Goal: Information Seeking & Learning: Check status

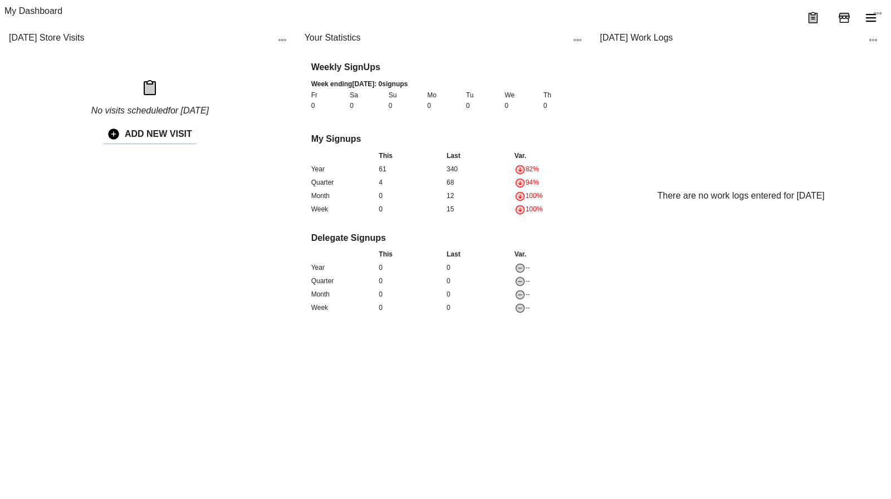
click at [867, 24] on icon "menu" at bounding box center [870, 17] width 13 height 13
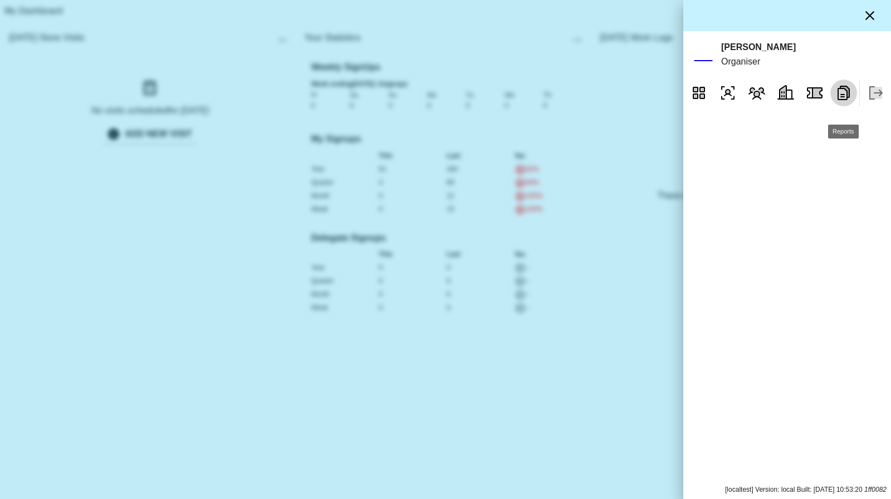
click at [839, 102] on icon "Reports" at bounding box center [844, 93] width 18 height 18
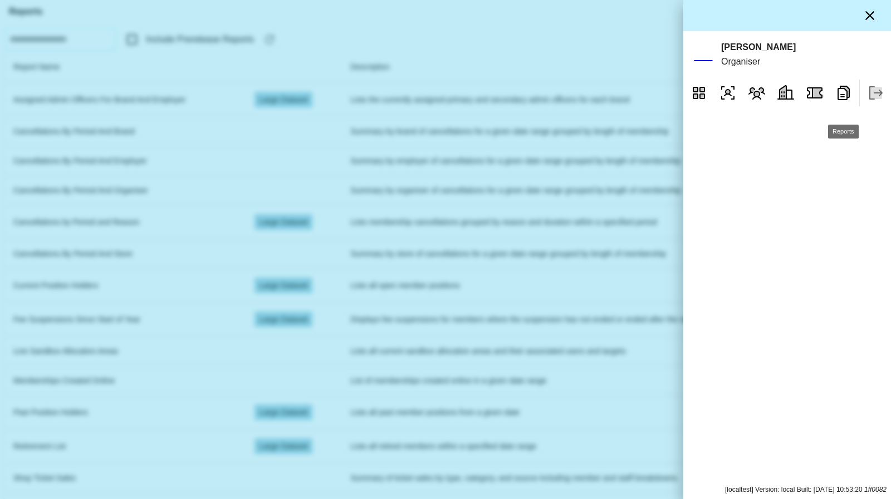
click at [531, 143] on div at bounding box center [445, 249] width 891 height 499
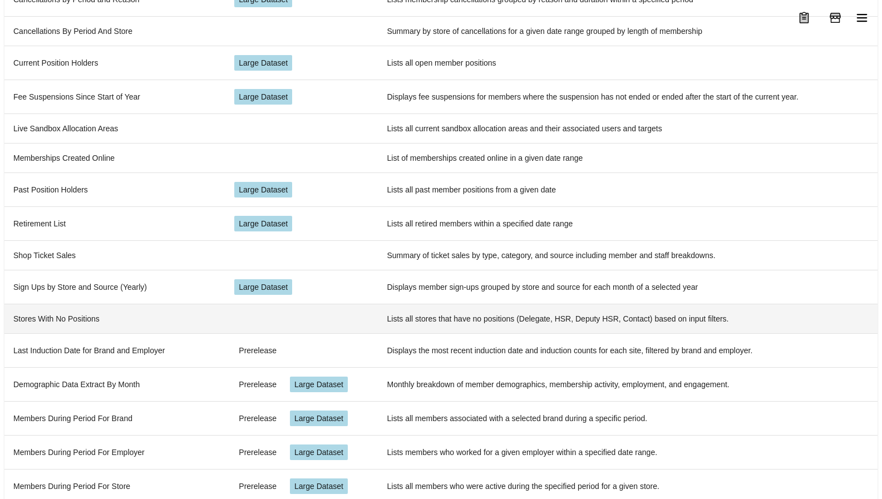
scroll to position [306, 0]
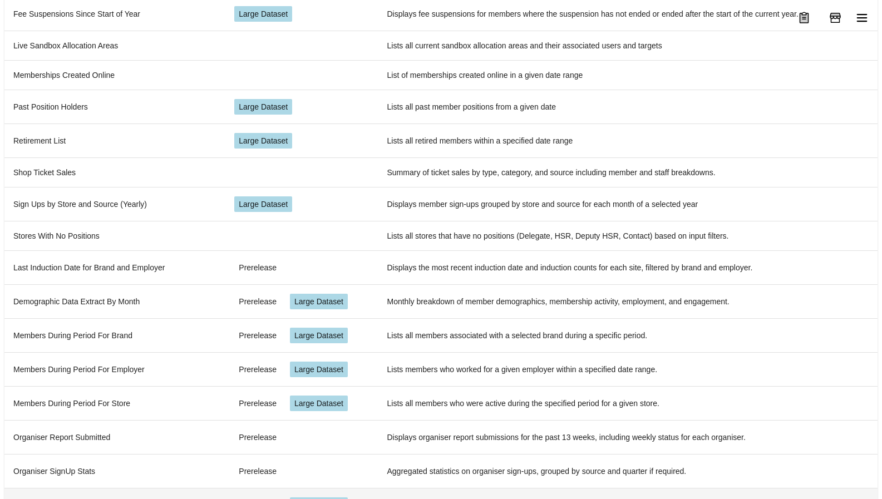
click at [95, 488] on td "Store Density and Statistics" at bounding box center [114, 505] width 221 height 34
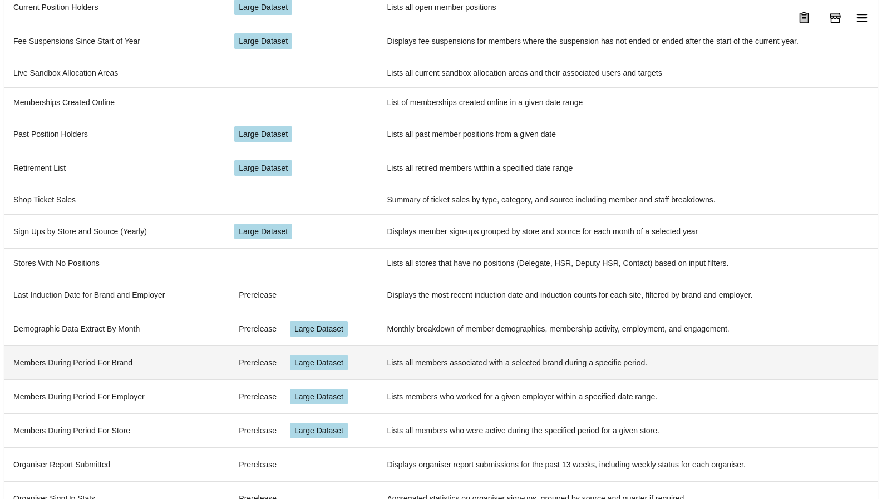
scroll to position [306, 0]
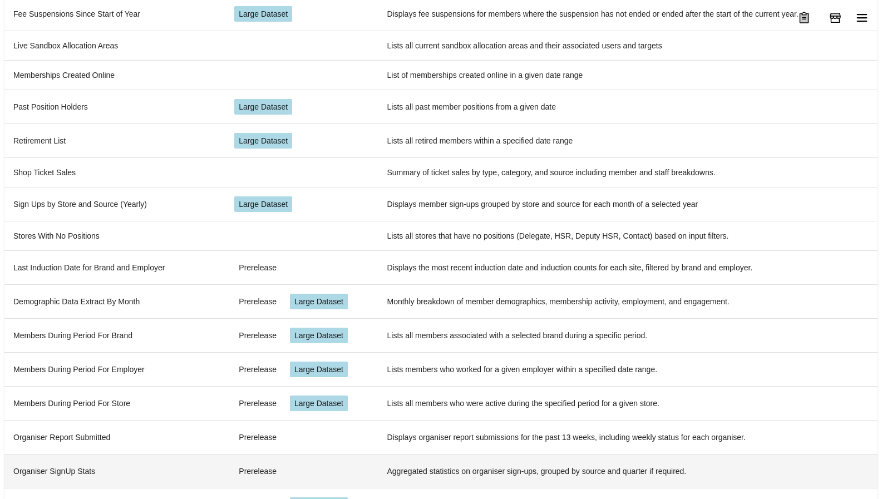
click at [121, 454] on td "Organiser SignUp Stats" at bounding box center [114, 471] width 221 height 34
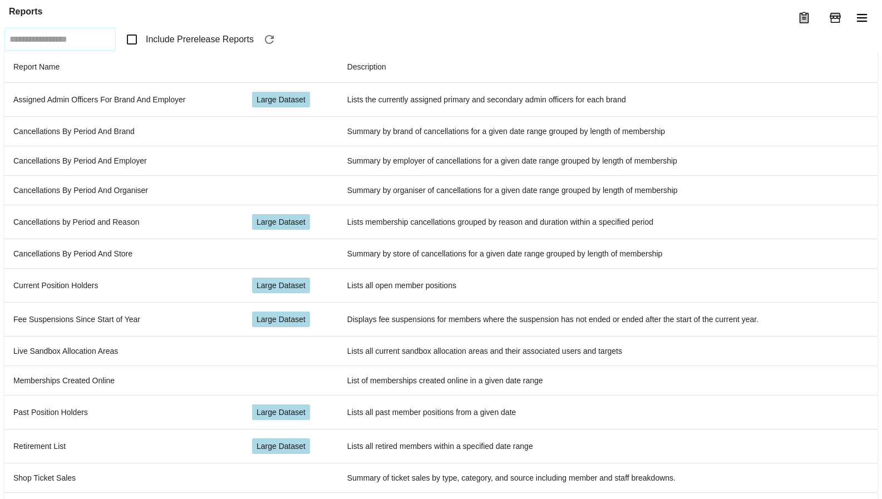
click at [149, 46] on span "Include Prerelease Reports" at bounding box center [200, 39] width 108 height 13
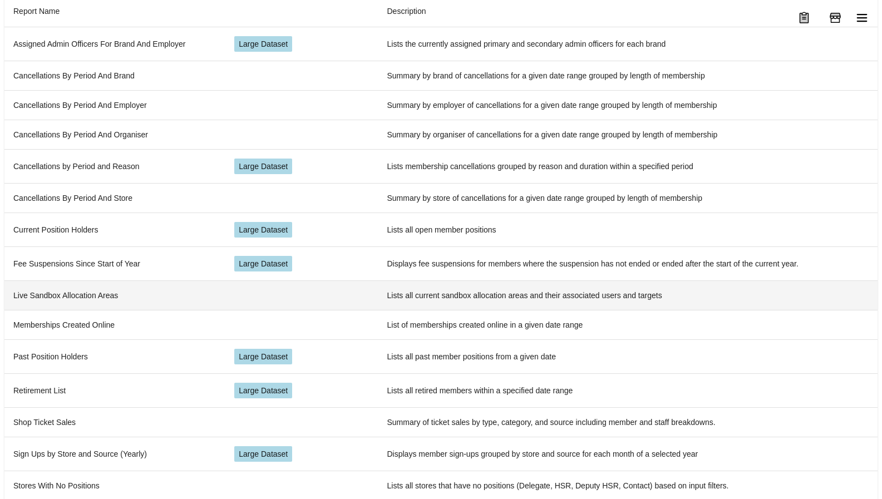
scroll to position [306, 0]
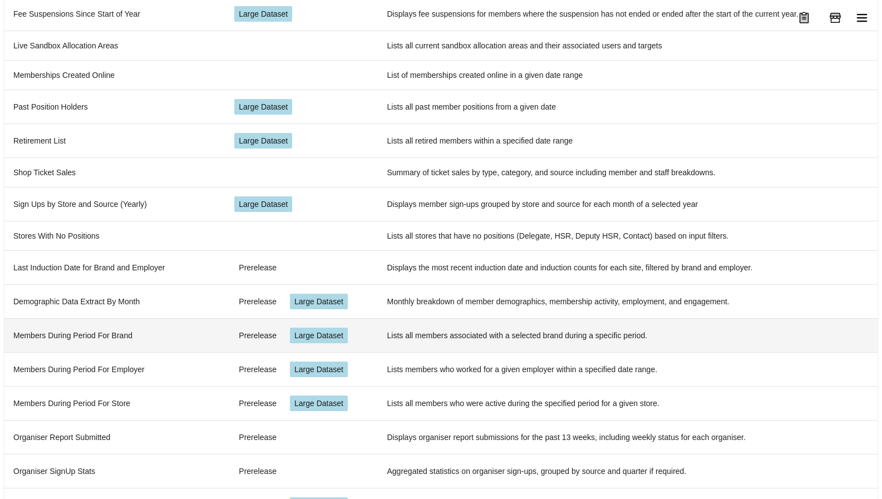
click at [111, 335] on td "Members During Period For Brand" at bounding box center [114, 335] width 221 height 34
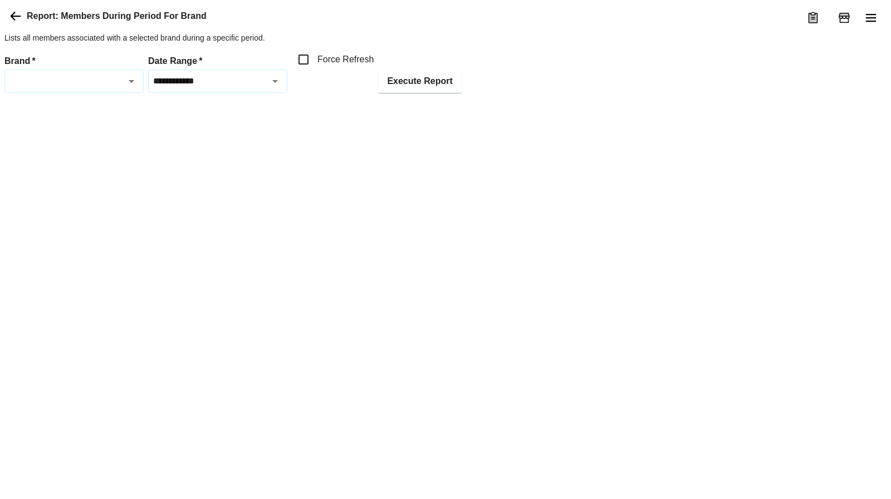
click at [16, 21] on icon at bounding box center [16, 16] width 11 height 9
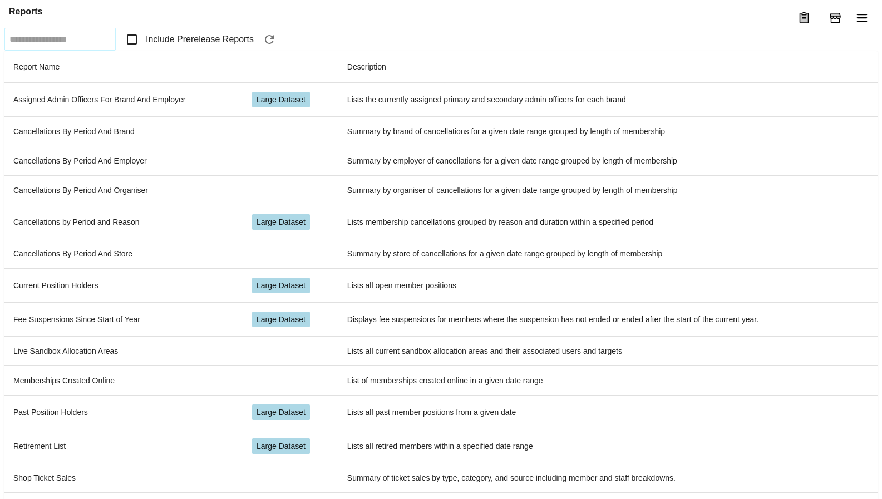
click at [207, 46] on span "Include Prerelease Reports" at bounding box center [200, 39] width 108 height 13
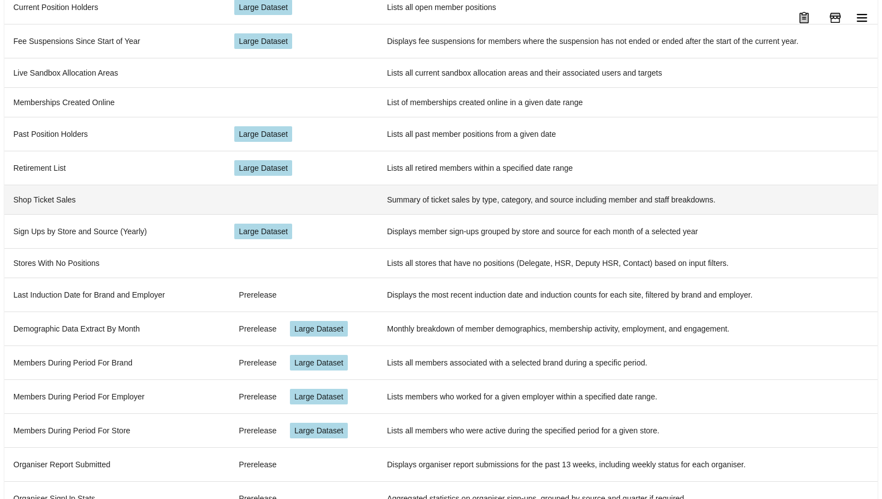
scroll to position [306, 0]
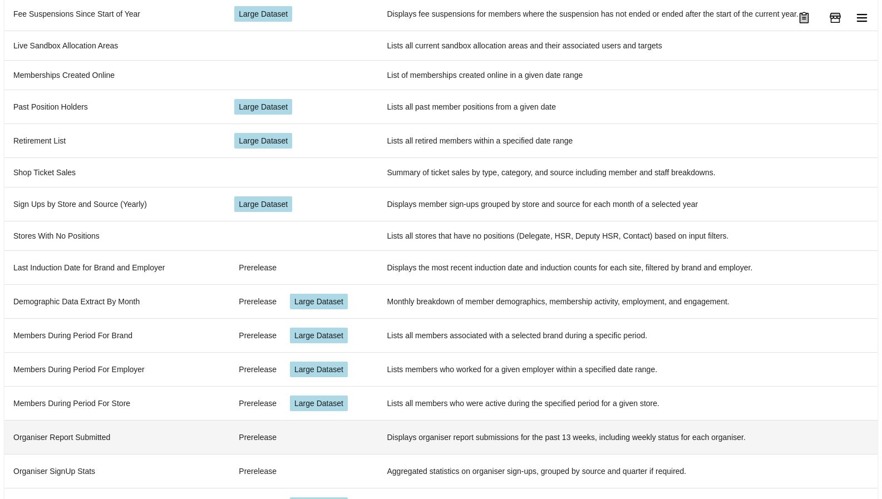
click at [92, 420] on td "Organiser Report Submitted" at bounding box center [114, 437] width 221 height 34
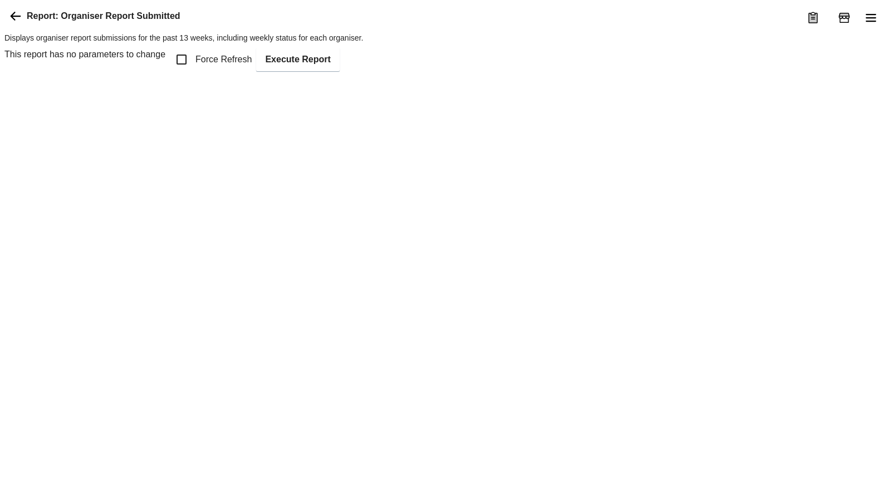
click at [220, 66] on span "Force Refresh" at bounding box center [223, 59] width 56 height 13
click at [326, 71] on button "Execute Report" at bounding box center [297, 59] width 83 height 23
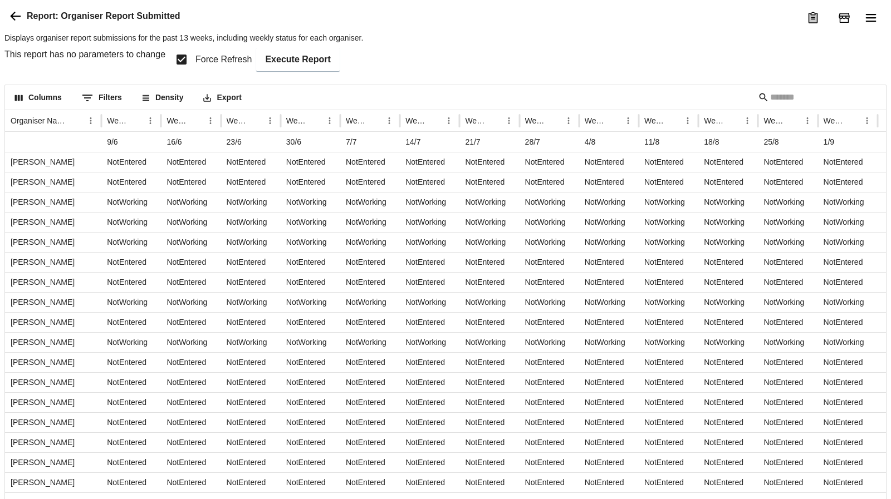
click at [14, 23] on icon at bounding box center [15, 15] width 13 height 13
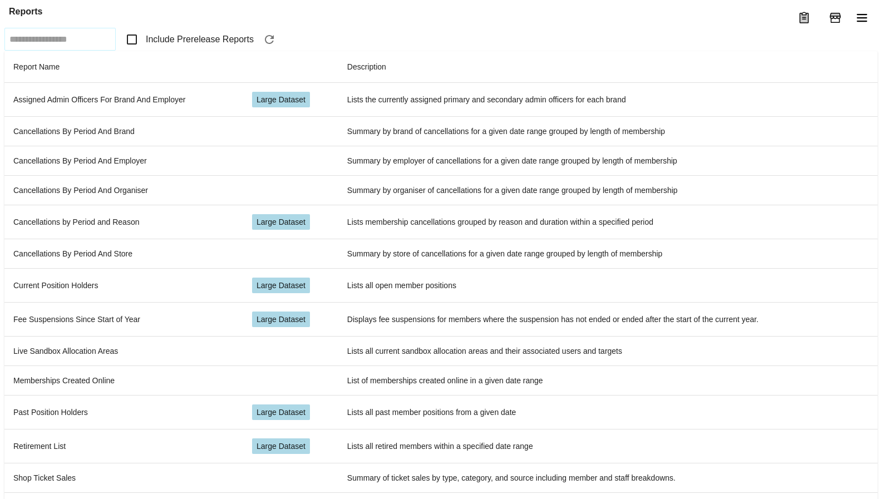
click at [153, 51] on label "Include Prerelease Reports" at bounding box center [187, 39] width 134 height 23
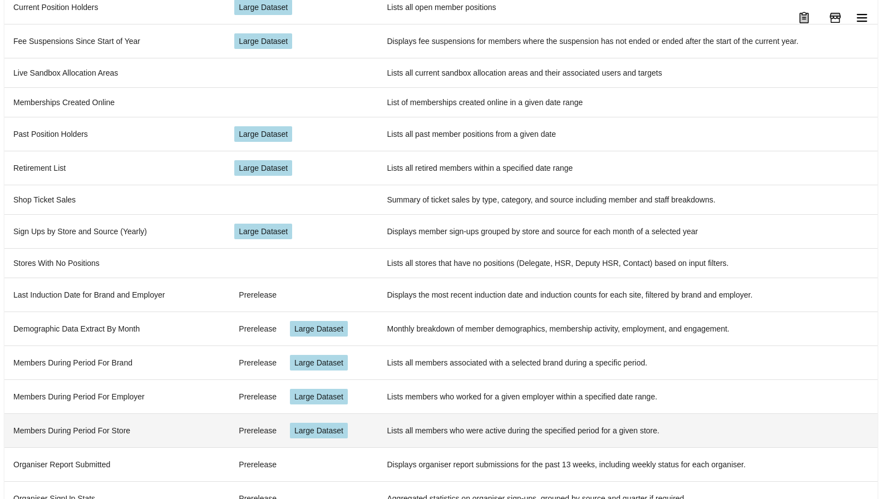
scroll to position [306, 0]
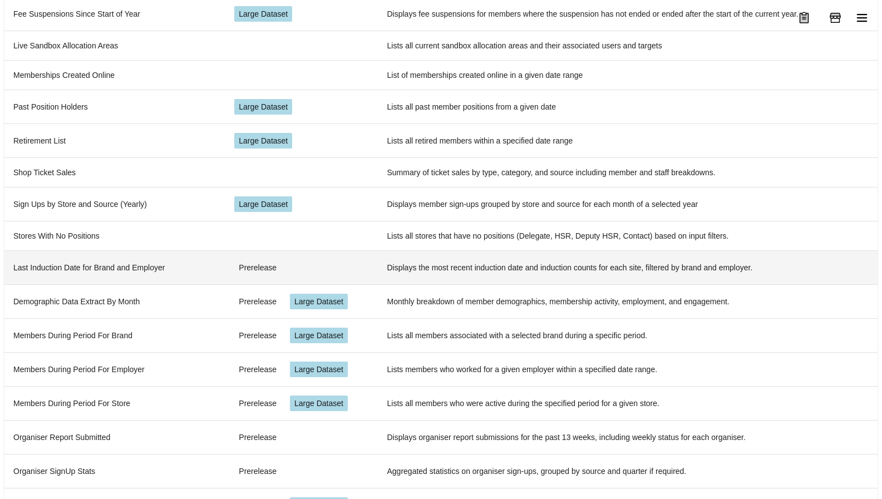
click at [94, 270] on td "Last Induction Date for Brand and Employer" at bounding box center [114, 268] width 221 height 34
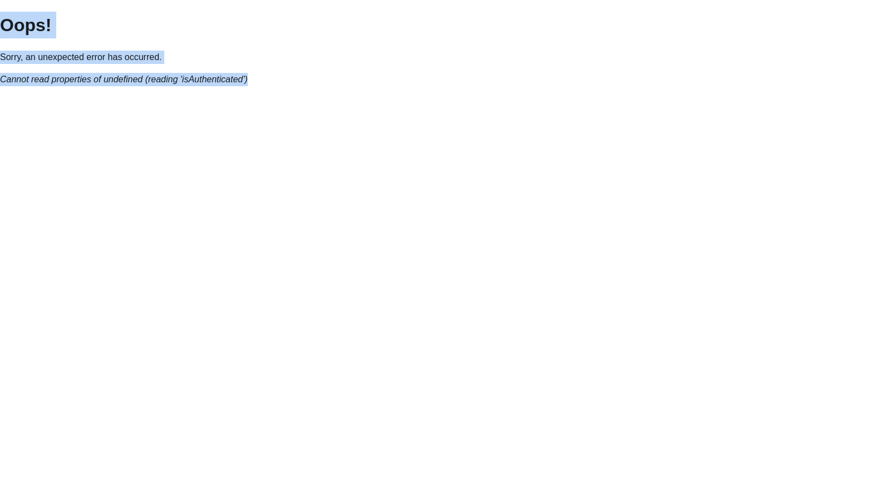
drag, startPoint x: 290, startPoint y: 79, endPoint x: 0, endPoint y: 24, distance: 295.2
click at [0, 24] on div "Oops! Sorry, an unexpected error has occurred. Cannot read properties of undefi…" at bounding box center [445, 49] width 891 height 74
copy div "Oops! Sorry, an unexpected error has occurred. Cannot read properties of undefi…"
click at [377, 95] on html "Oops! Sorry, an unexpected error has occurred. Cannot read properties of undefi…" at bounding box center [445, 47] width 891 height 95
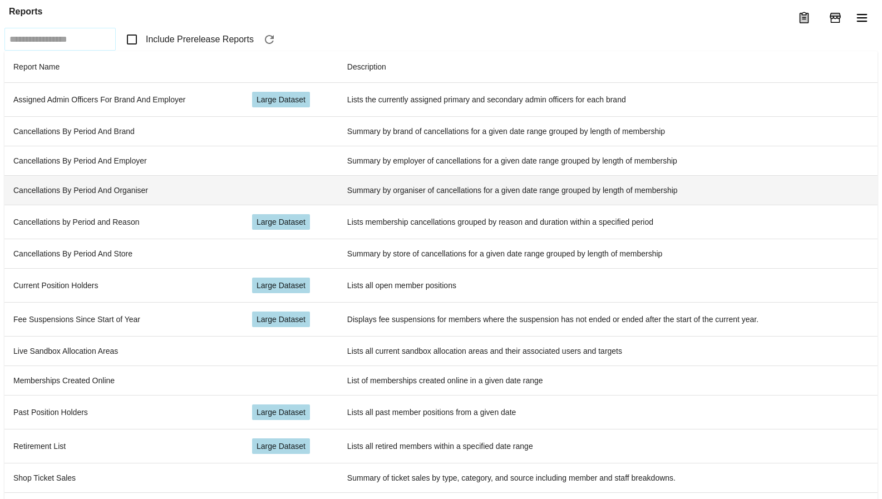
click at [82, 205] on td "Cancellations By Period And Organiser" at bounding box center [123, 190] width 239 height 30
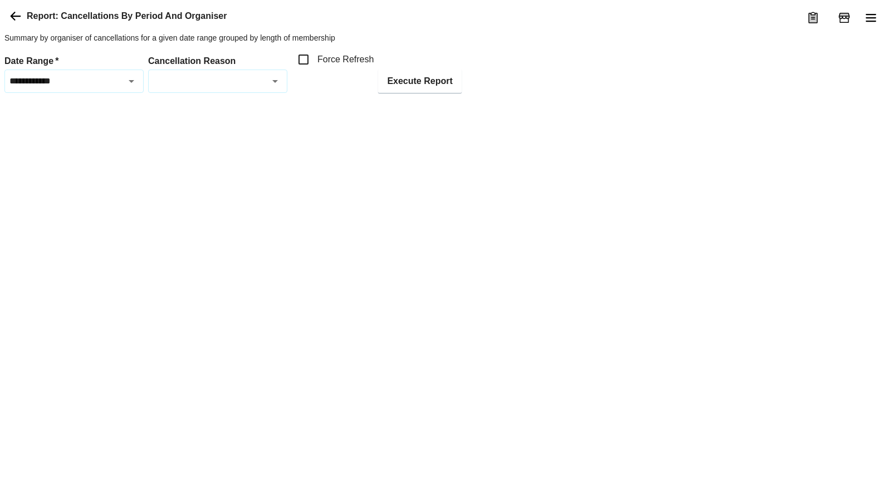
click at [12, 28] on div "Report: Cancellations By Period And Organiser" at bounding box center [445, 15] width 882 height 23
click at [19, 21] on icon at bounding box center [16, 16] width 11 height 9
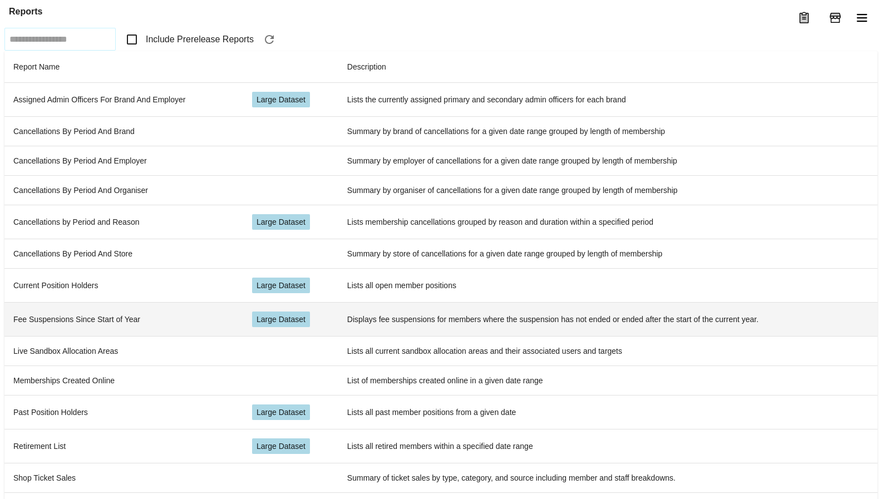
scroll to position [70, 0]
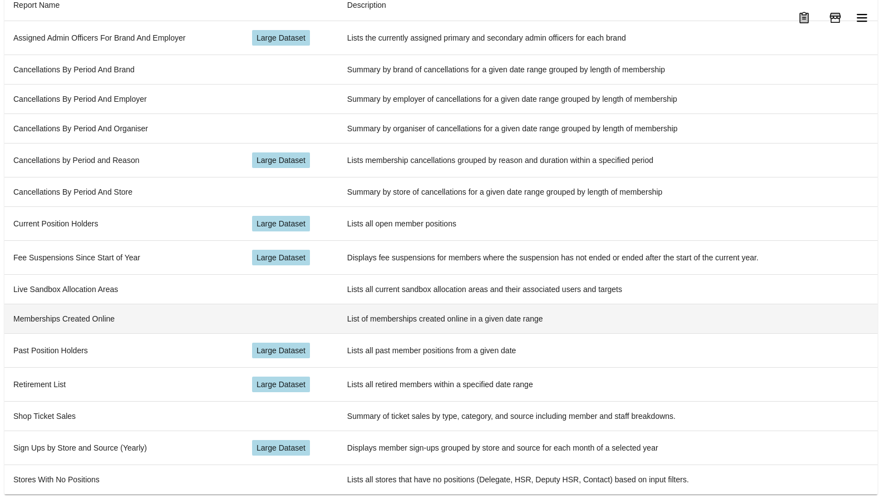
click at [103, 329] on td "Memberships Created Online" at bounding box center [123, 319] width 239 height 30
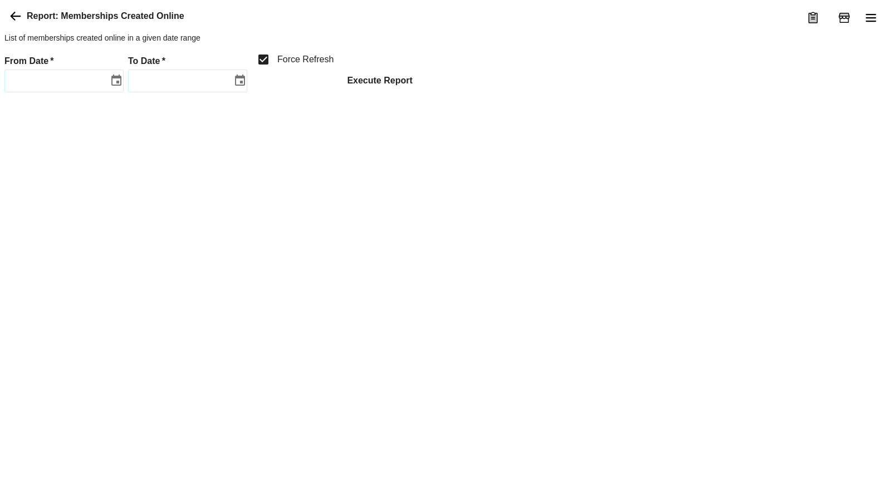
click at [421, 92] on button "Execute Report" at bounding box center [379, 80] width 83 height 23
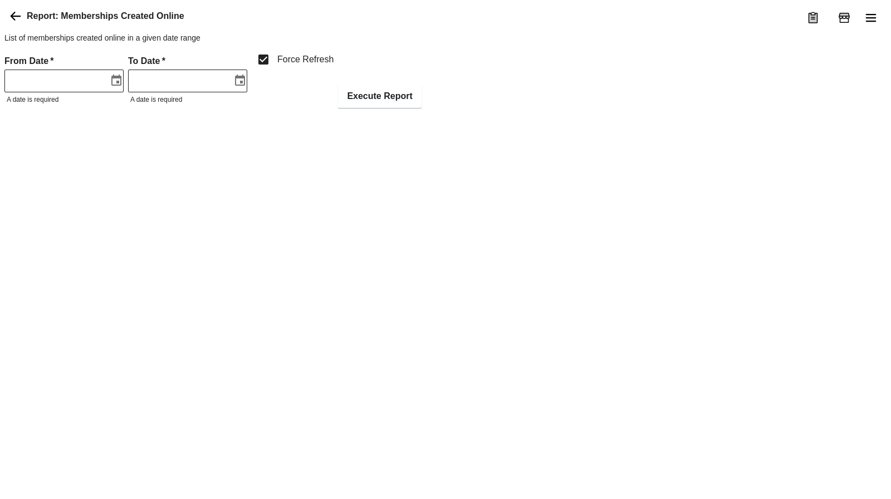
click at [12, 23] on icon at bounding box center [15, 15] width 13 height 13
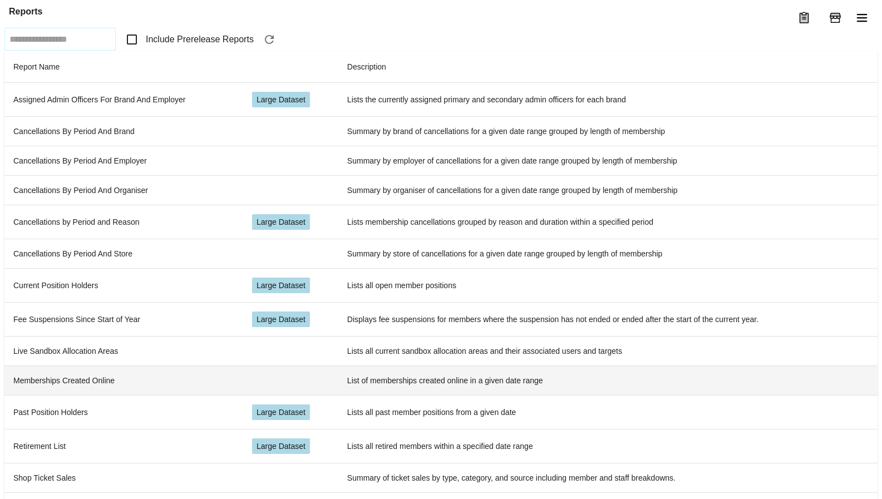
scroll to position [70, 0]
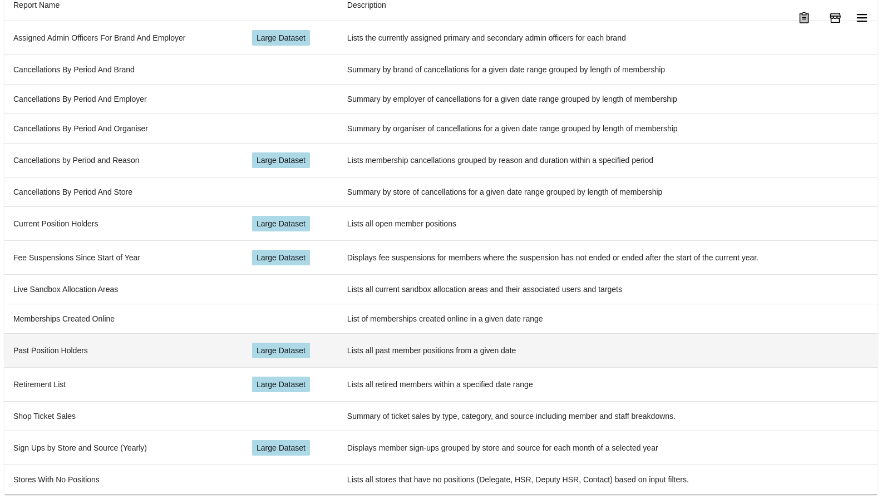
click at [185, 349] on td "Past Position Holders" at bounding box center [123, 350] width 239 height 34
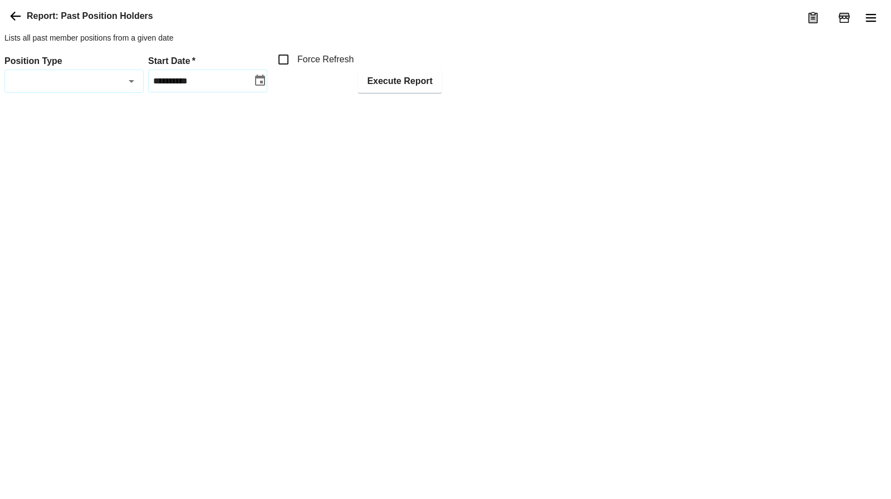
click at [244, 90] on input "**********" at bounding box center [198, 80] width 94 height 17
type input "**********"
click at [331, 71] on label "Force Refresh" at bounding box center [313, 59] width 82 height 23
click at [401, 93] on button "Execute Report" at bounding box center [399, 81] width 83 height 23
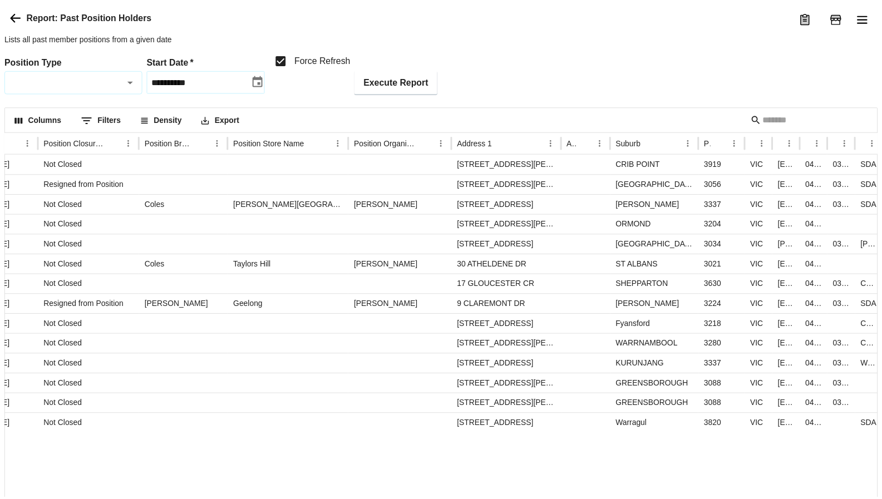
scroll to position [0, 669]
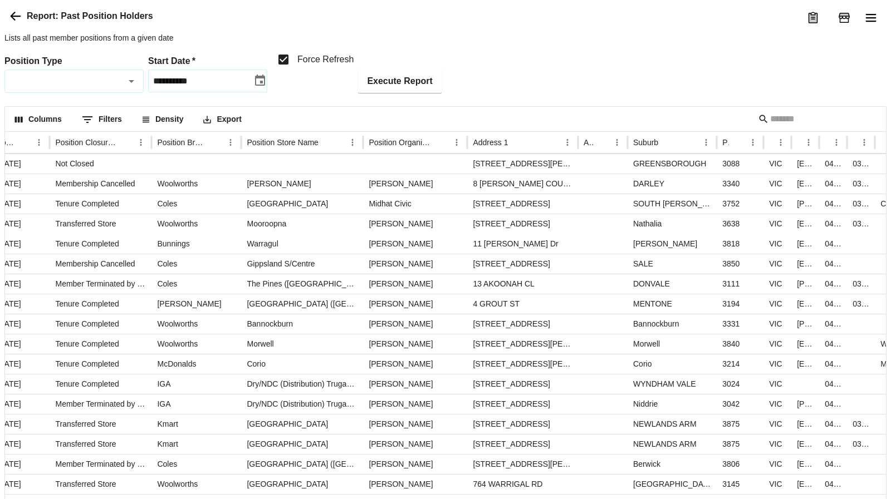
click at [12, 23] on icon at bounding box center [15, 15] width 13 height 13
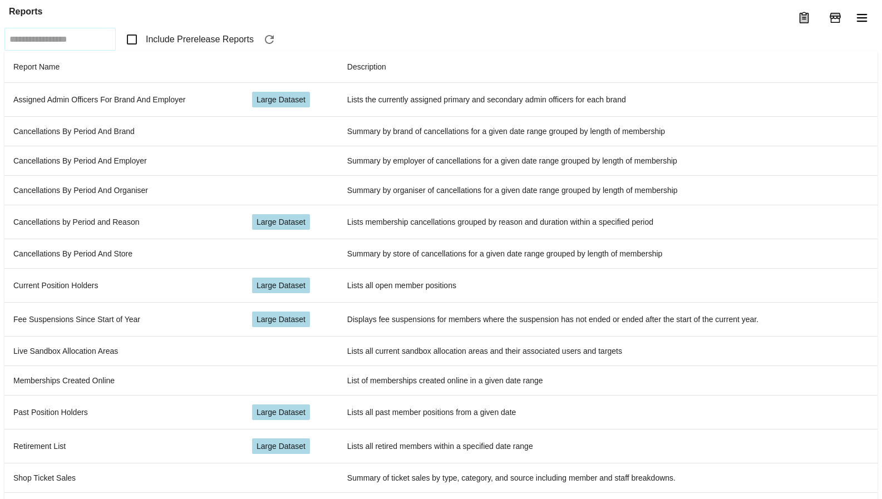
click at [274, 46] on icon "button" at bounding box center [269, 39] width 13 height 13
click at [194, 46] on span "Include Prerelease Reports" at bounding box center [200, 39] width 108 height 13
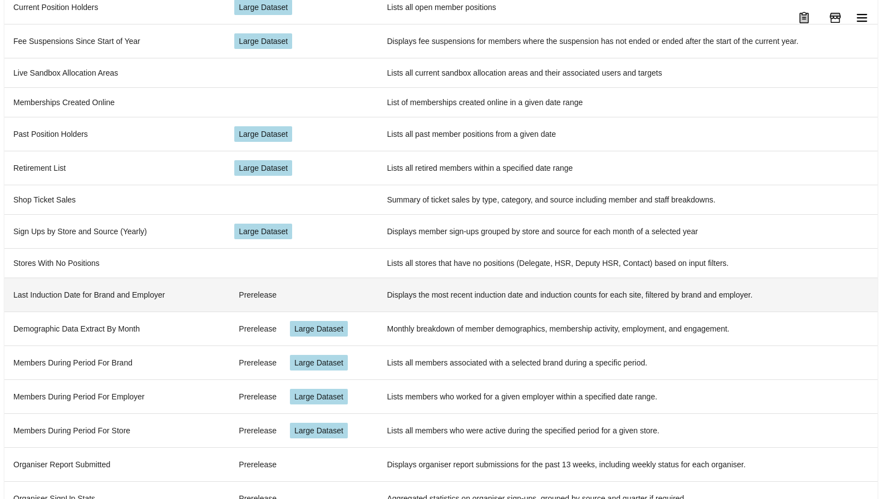
scroll to position [306, 0]
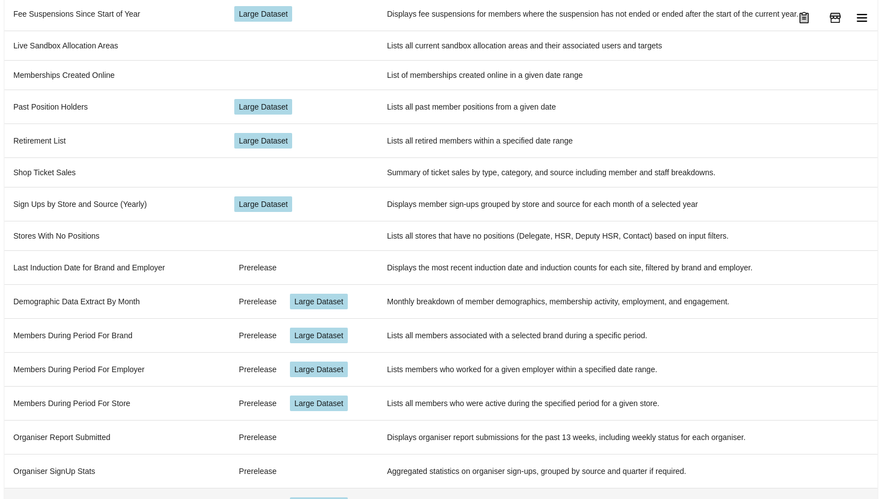
click at [97, 488] on td "Store Density and Statistics" at bounding box center [114, 505] width 221 height 34
